Goal: Information Seeking & Learning: Learn about a topic

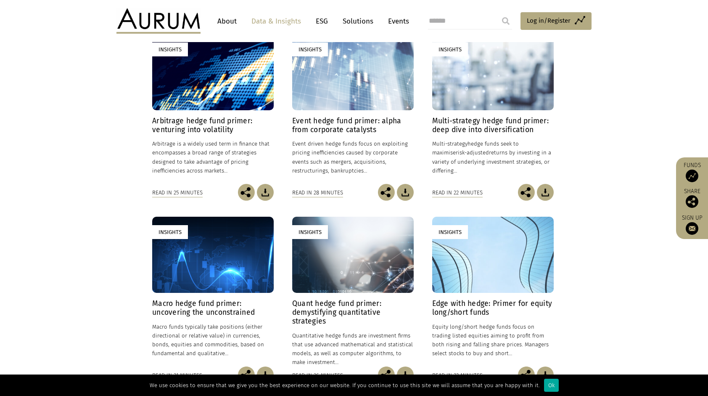
scroll to position [210, 0]
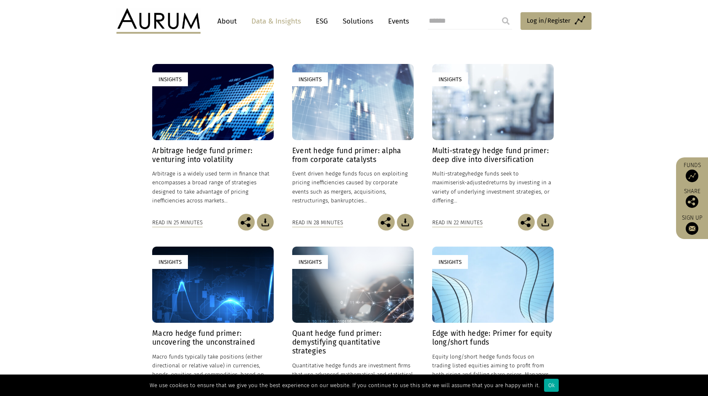
click at [223, 132] on div "Insights" at bounding box center [212, 102] width 121 height 76
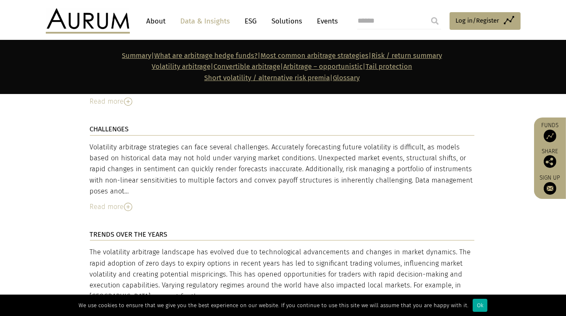
scroll to position [2387, 0]
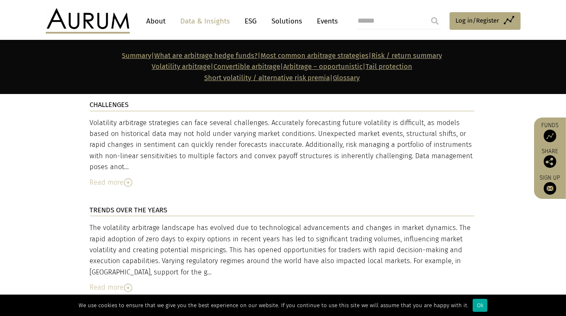
click at [129, 179] on img at bounding box center [128, 183] width 8 height 8
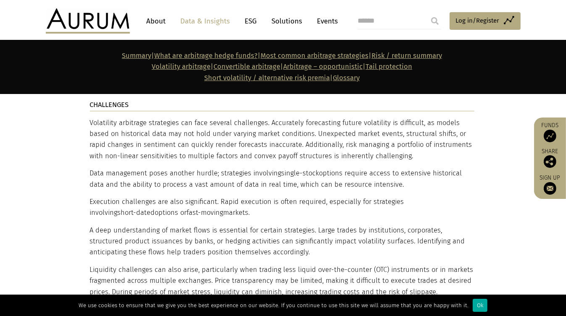
click at [402, 197] on p "Execution challenges are also significant. Rapid execution is often required, e…" at bounding box center [282, 208] width 385 height 22
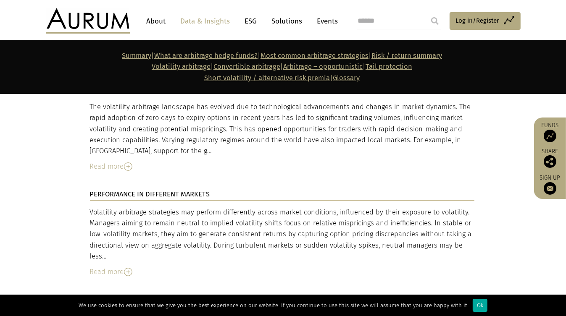
scroll to position [2690, 0]
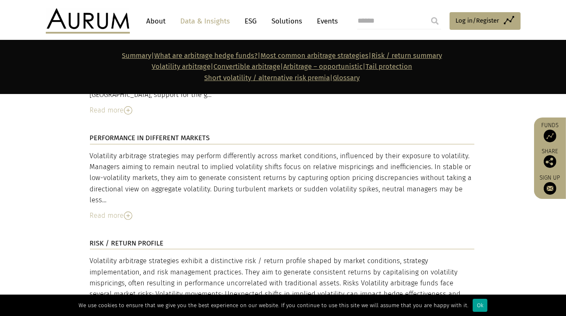
click at [473, 305] on div "Ok" at bounding box center [480, 305] width 15 height 13
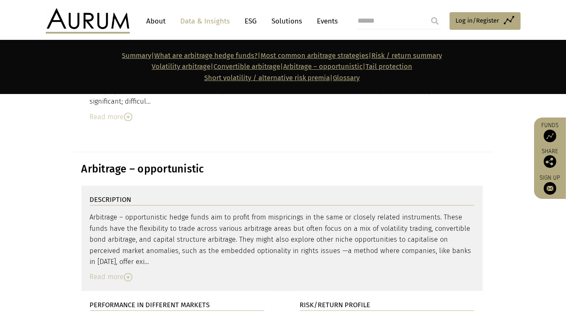
scroll to position [3632, 0]
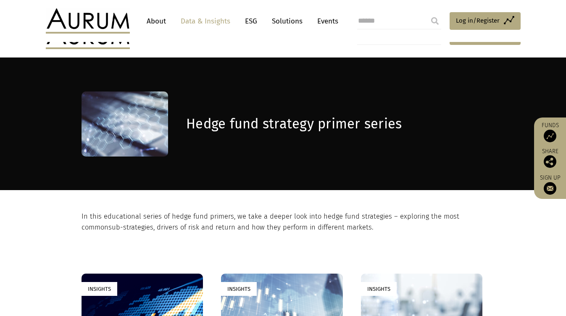
scroll to position [168, 0]
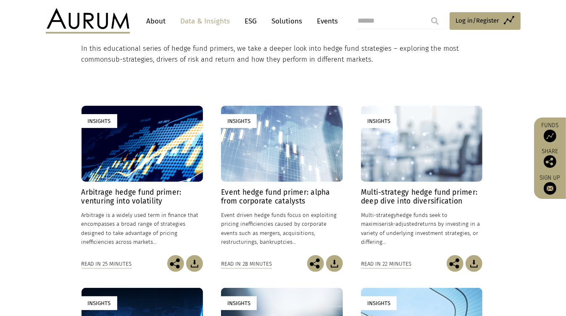
click at [275, 196] on h4 "Event hedge fund primer: alpha from corporate catalysts" at bounding box center [281, 197] width 121 height 18
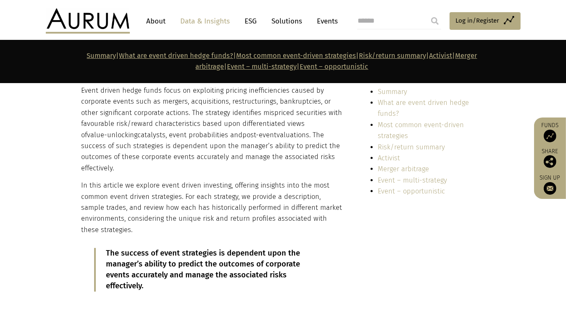
scroll to position [202, 0]
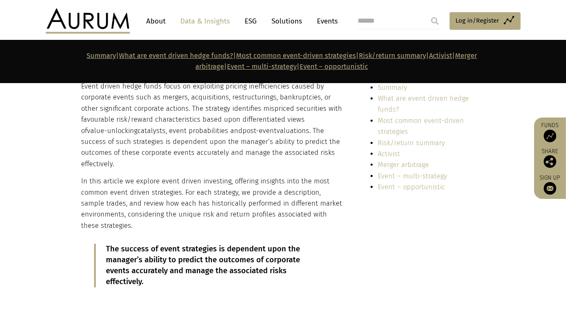
click at [385, 227] on div "In summary Event driven hedge funds focus on exploiting pricing inefficiencies …" at bounding box center [283, 181] width 420 height 237
click at [446, 250] on div "In summary Event driven hedge funds focus on exploiting pricing inefficiencies …" at bounding box center [283, 181] width 420 height 237
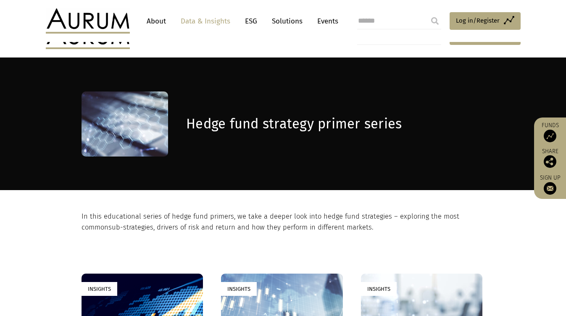
scroll to position [168, 0]
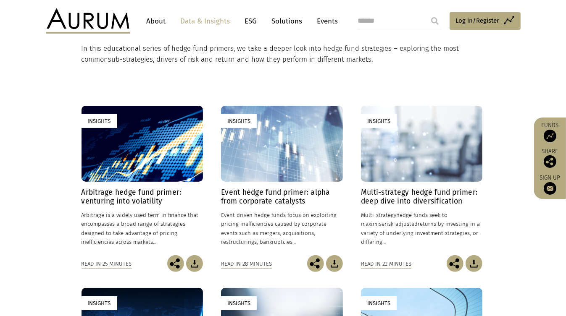
click at [284, 193] on h4 "Event hedge fund primer: alpha from corporate catalysts" at bounding box center [281, 197] width 121 height 18
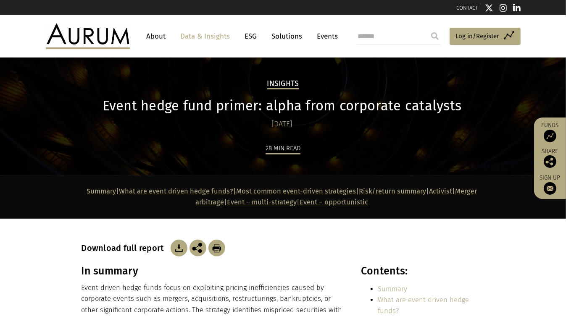
click at [430, 195] on link "Activist" at bounding box center [441, 191] width 23 height 8
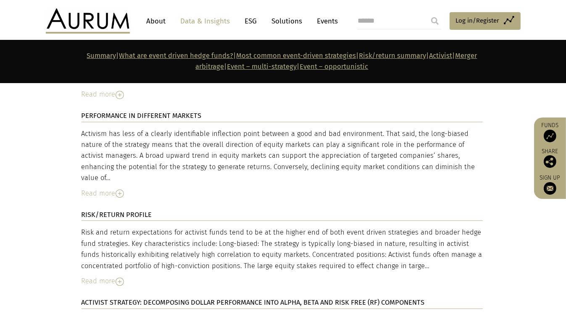
scroll to position [2018, 0]
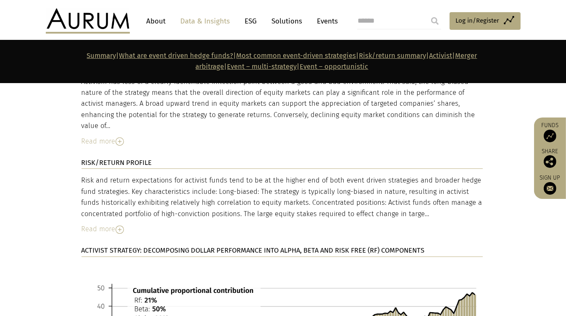
click at [361, 71] on link "Event – opportunistic" at bounding box center [334, 67] width 69 height 8
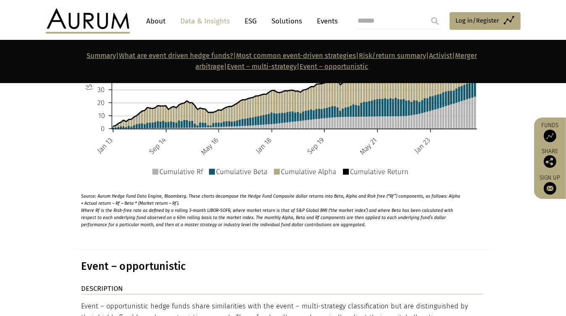
scroll to position [3827, 0]
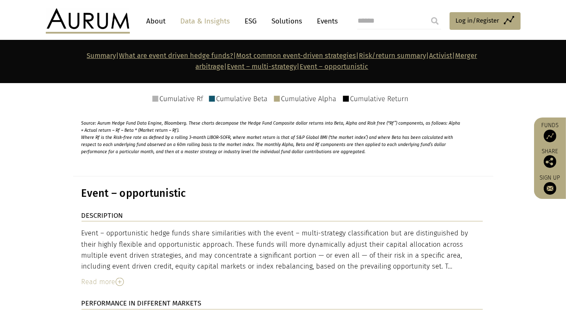
click at [114, 277] on div "Read more" at bounding box center [282, 282] width 401 height 11
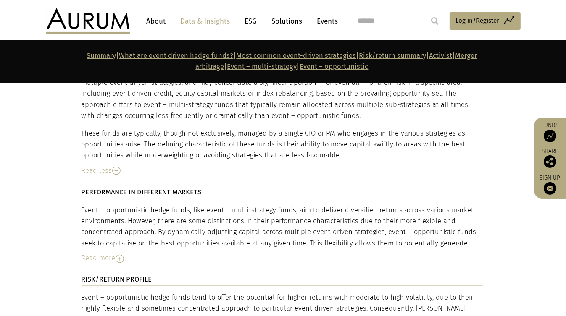
scroll to position [3995, 0]
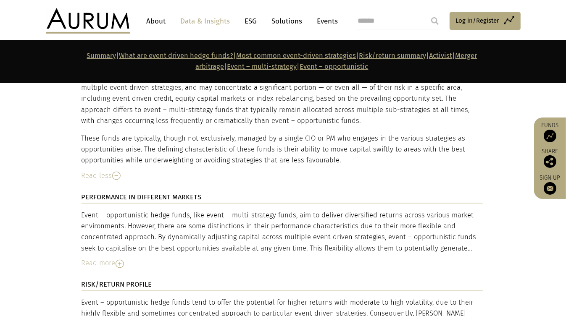
click at [287, 63] on link "Event – multi-strategy" at bounding box center [262, 67] width 70 height 8
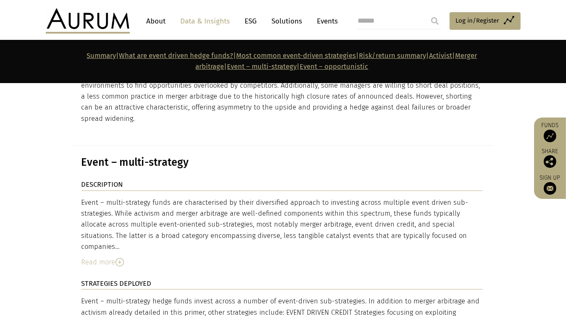
scroll to position [3098, 0]
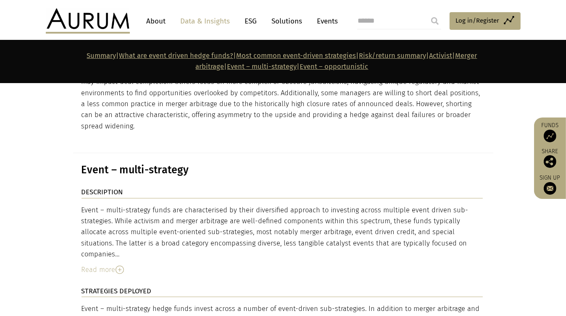
click at [330, 55] on link "Most common event-driven strategies" at bounding box center [297, 56] width 120 height 8
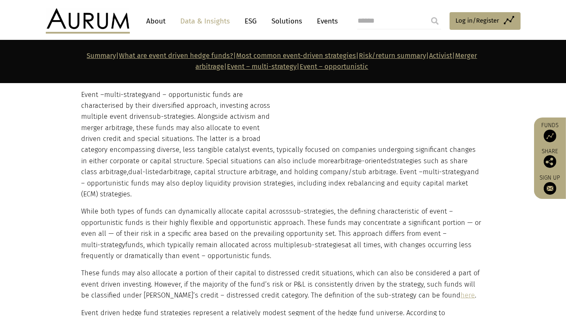
scroll to position [1105, 0]
